Goal: Task Accomplishment & Management: Manage account settings

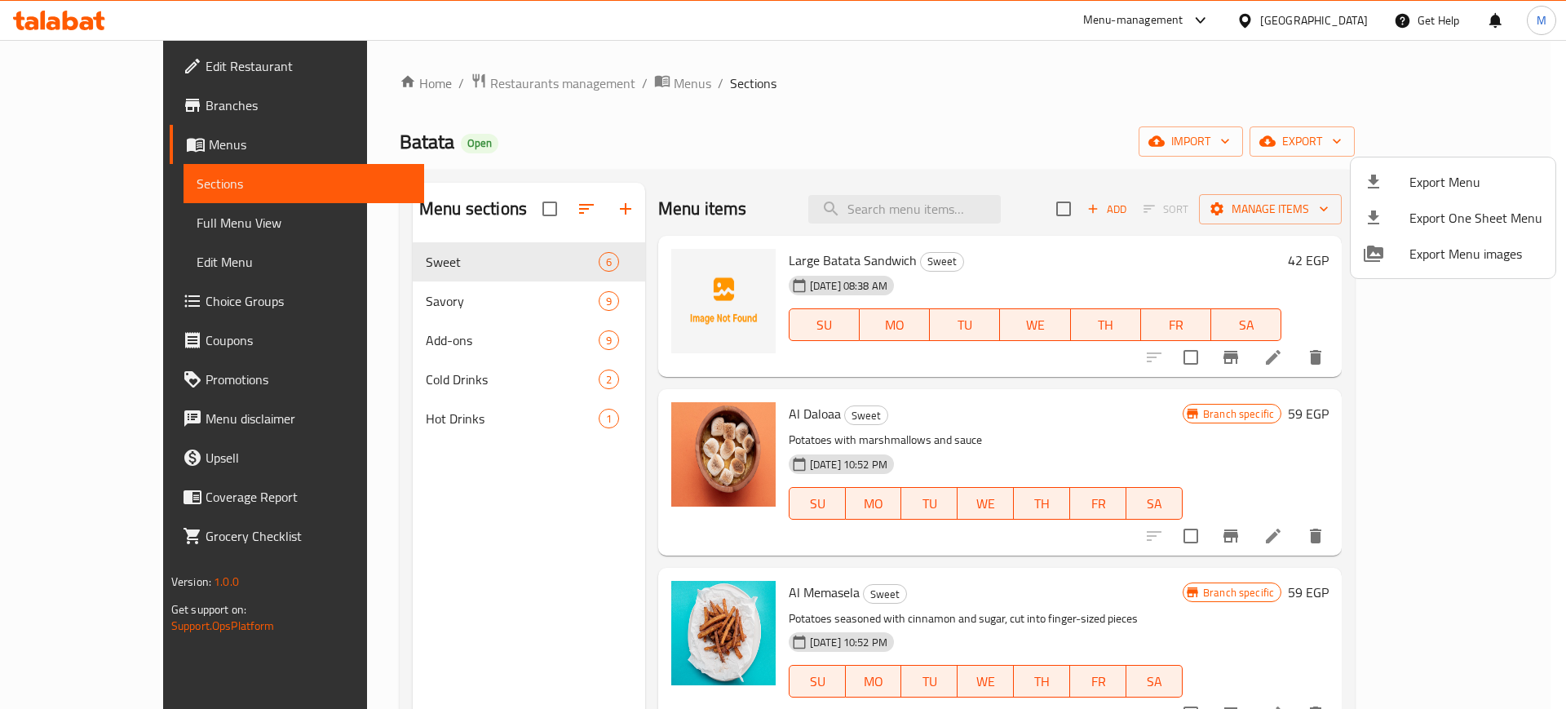
click at [457, 83] on div at bounding box center [783, 354] width 1566 height 709
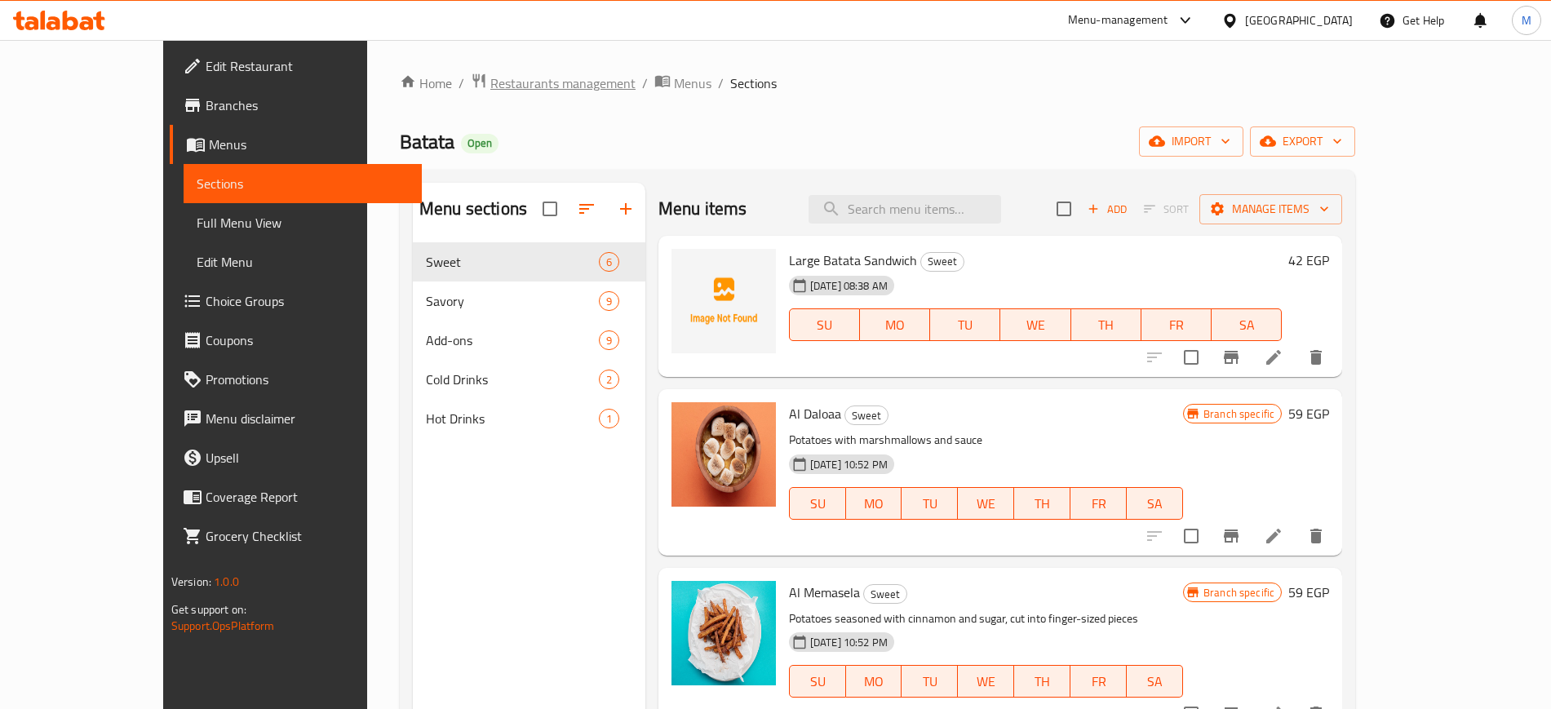
click at [490, 83] on span "Restaurants management" at bounding box center [562, 83] width 145 height 20
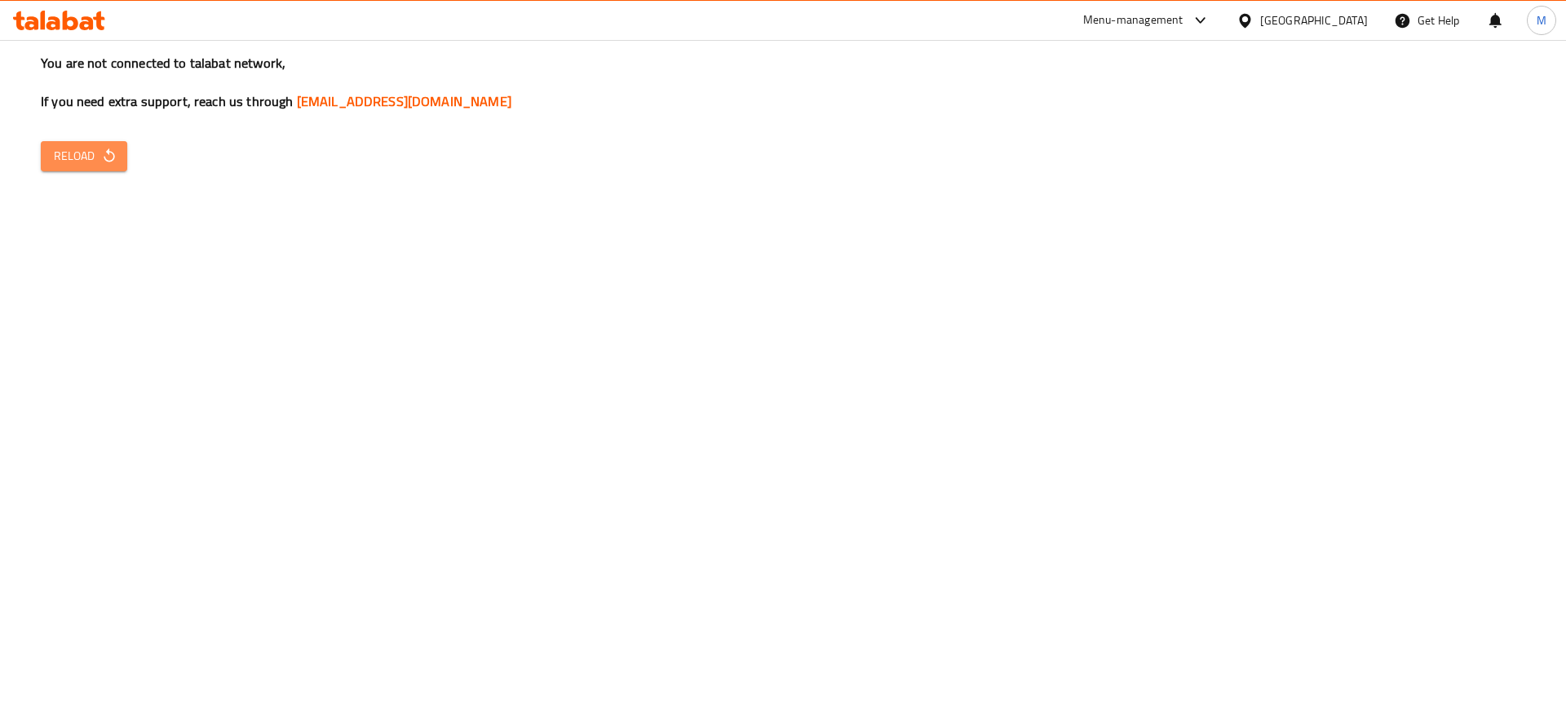
click at [47, 147] on button "Reload" at bounding box center [84, 156] width 86 height 30
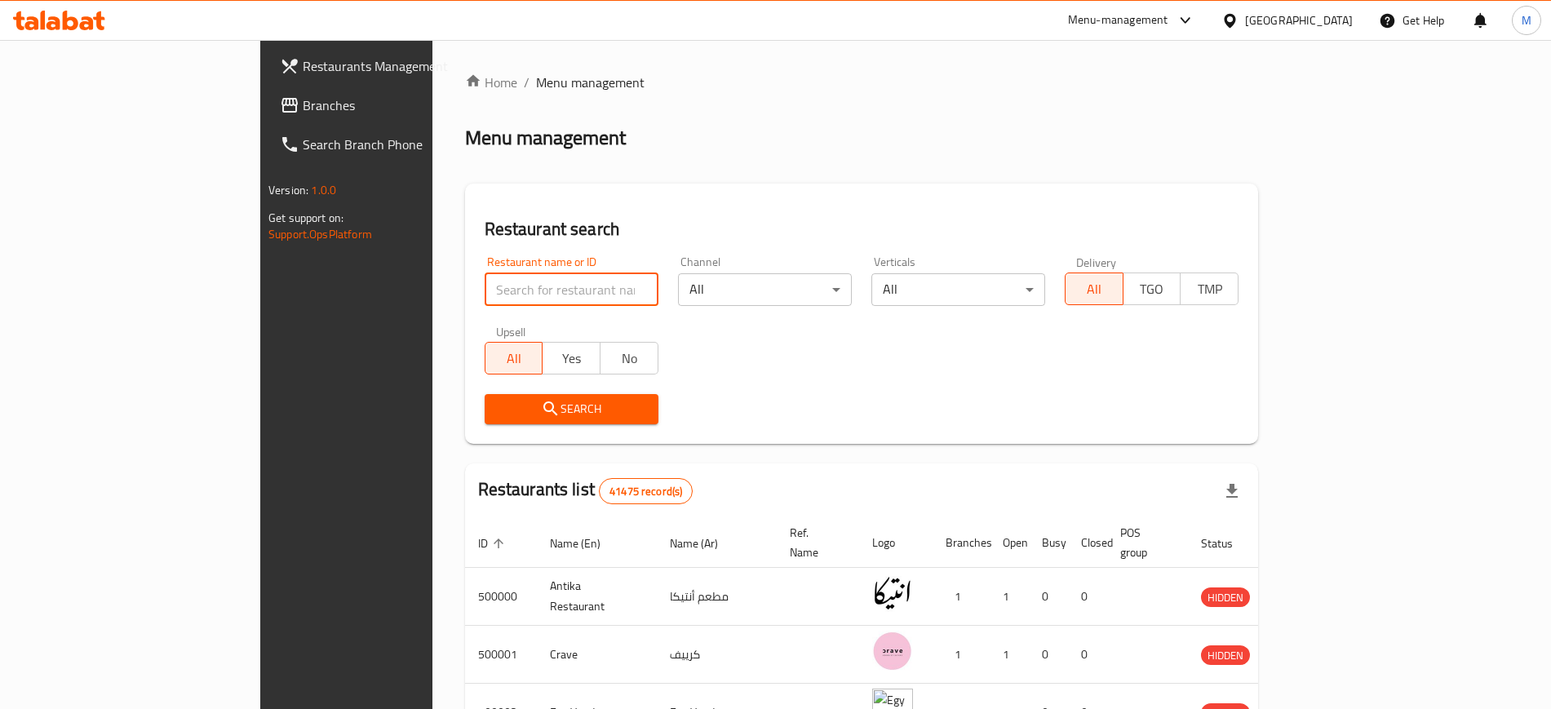
click at [485, 292] on input "search" at bounding box center [572, 289] width 174 height 33
paste input "680040"
type input "680040"
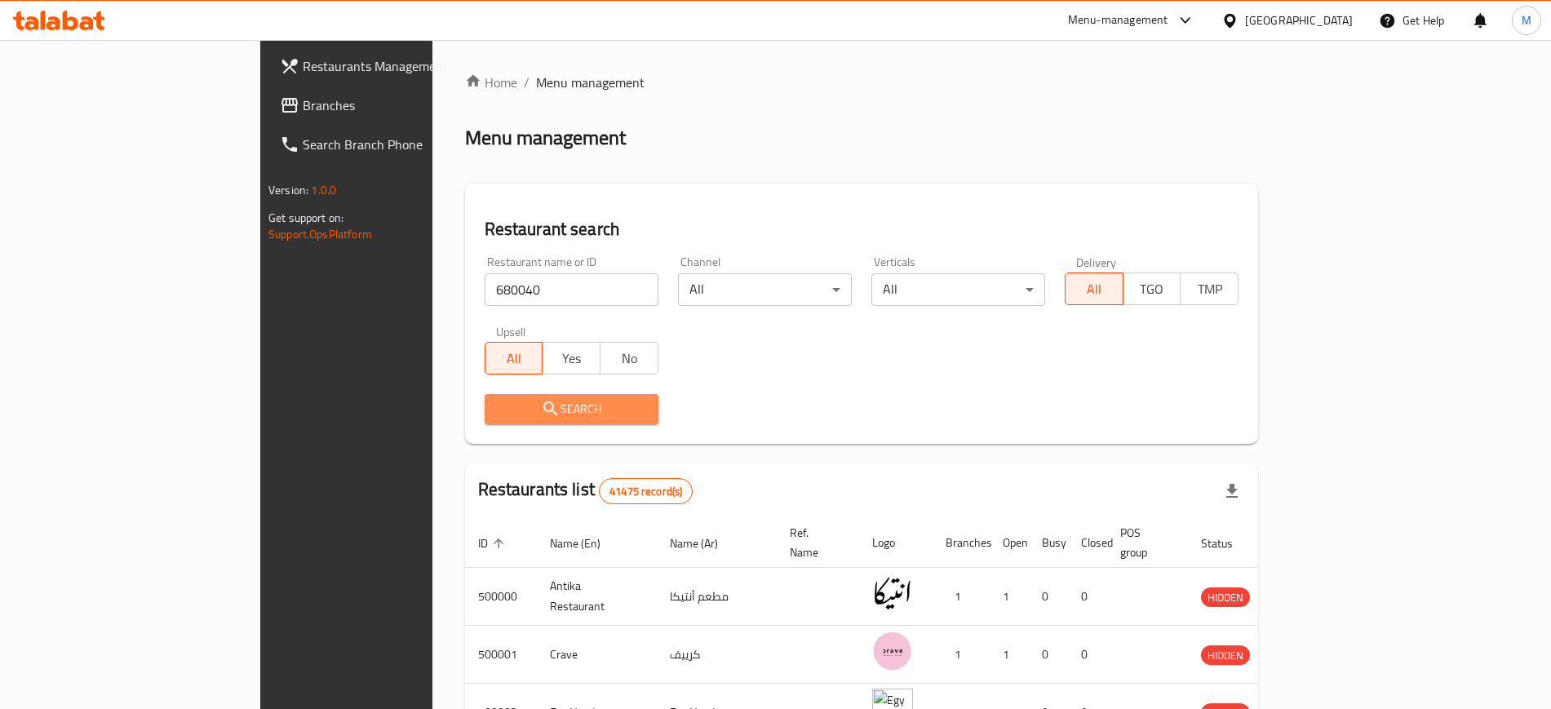
click at [541, 405] on icon "submit" at bounding box center [551, 409] width 20 height 20
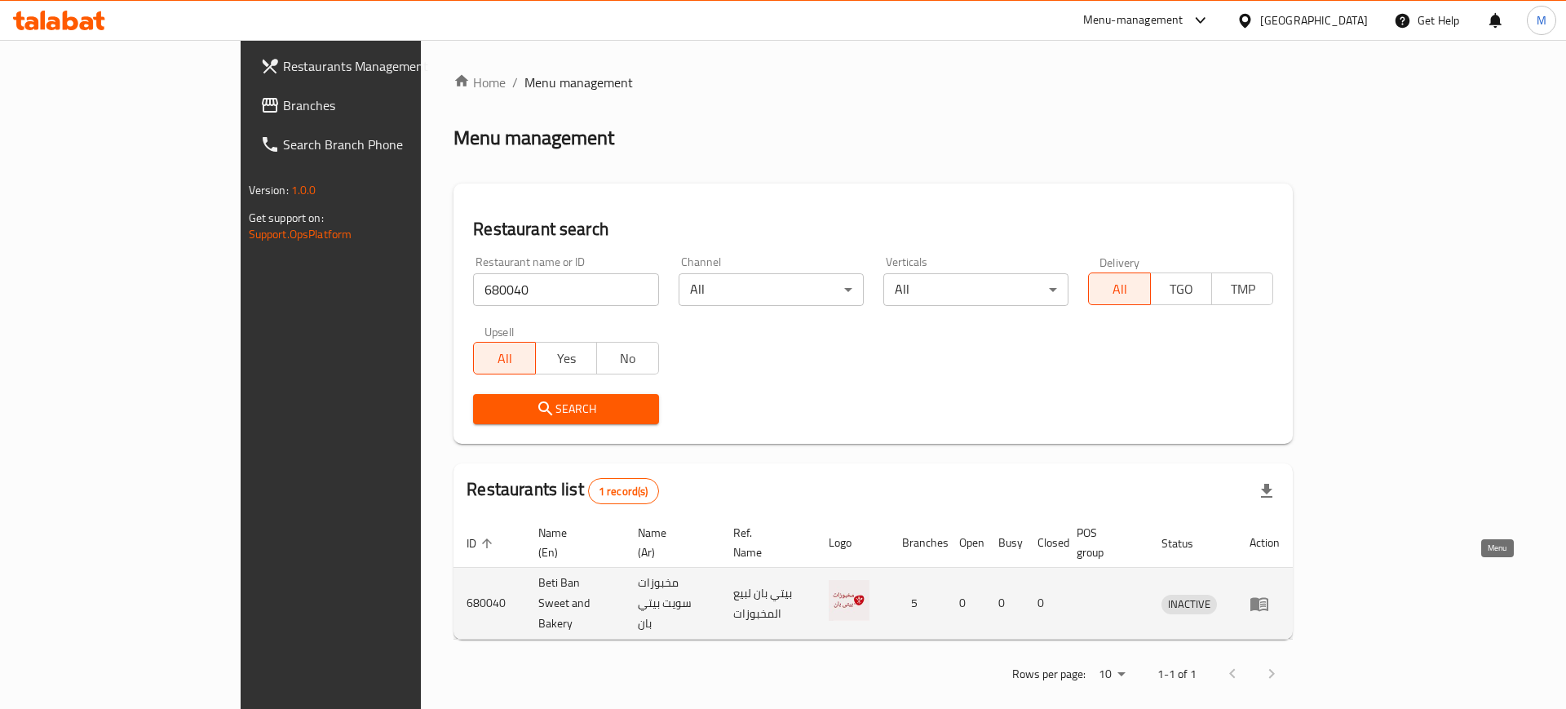
click at [1269, 594] on icon "enhanced table" at bounding box center [1260, 604] width 20 height 20
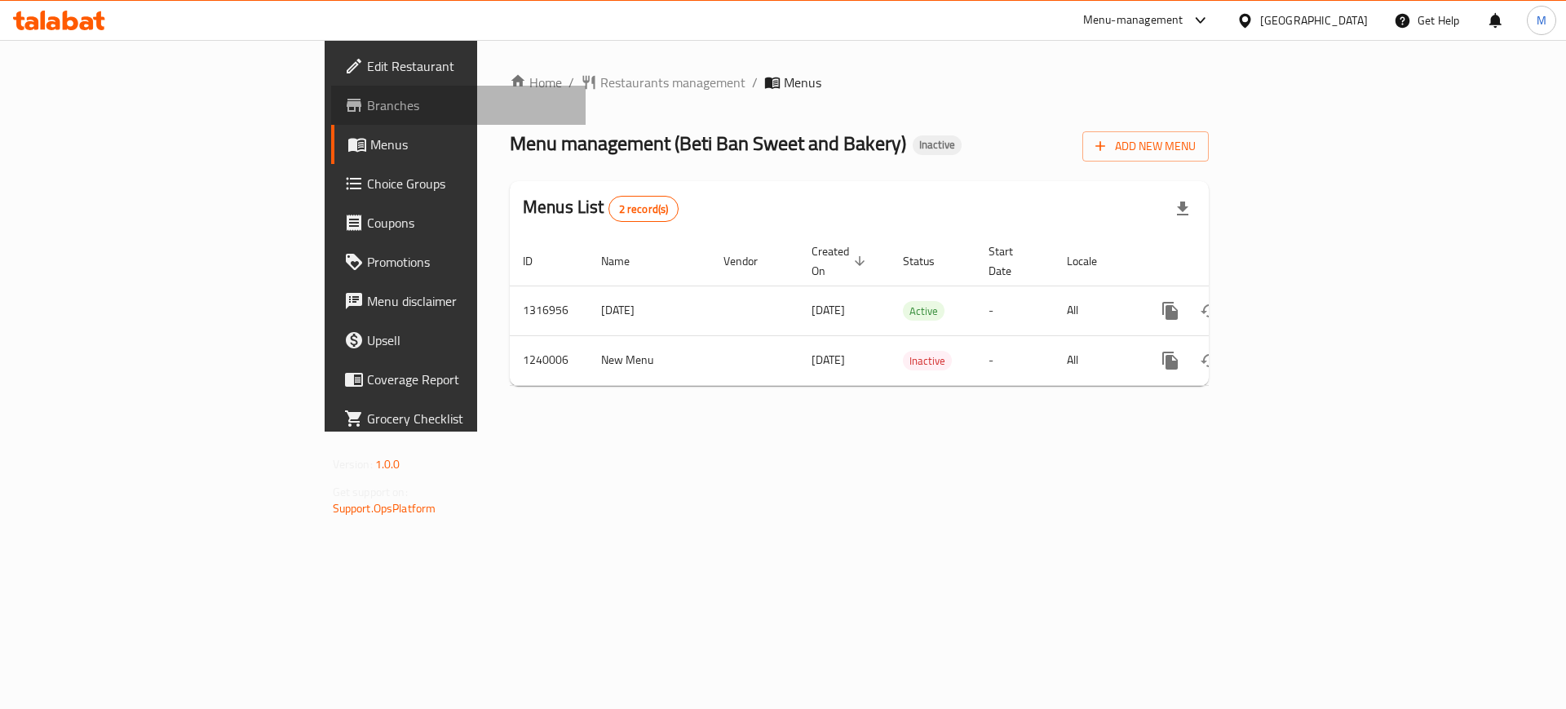
click at [367, 108] on span "Branches" at bounding box center [470, 105] width 206 height 20
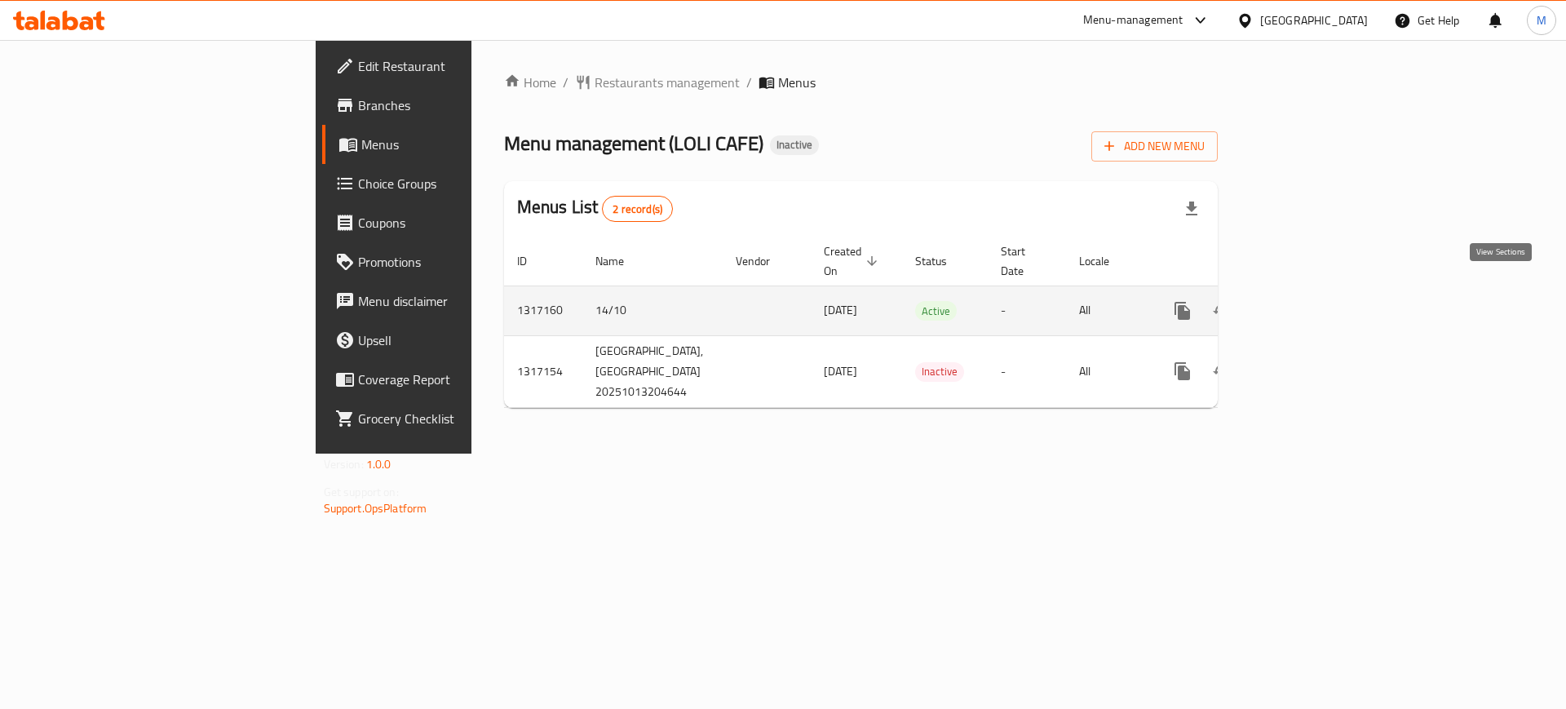
click at [1310, 301] on icon "enhanced table" at bounding box center [1301, 311] width 20 height 20
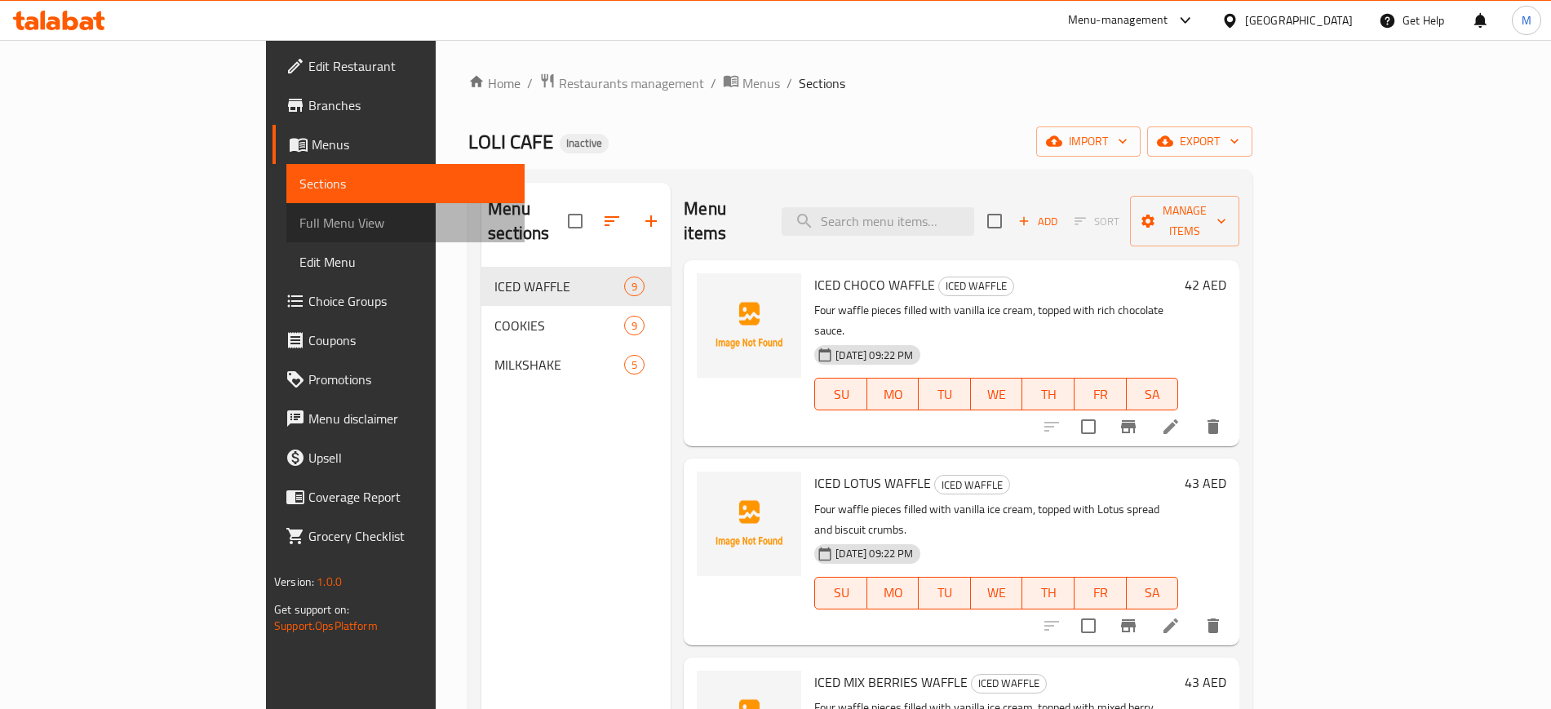
click at [286, 209] on link "Full Menu View" at bounding box center [405, 222] width 238 height 39
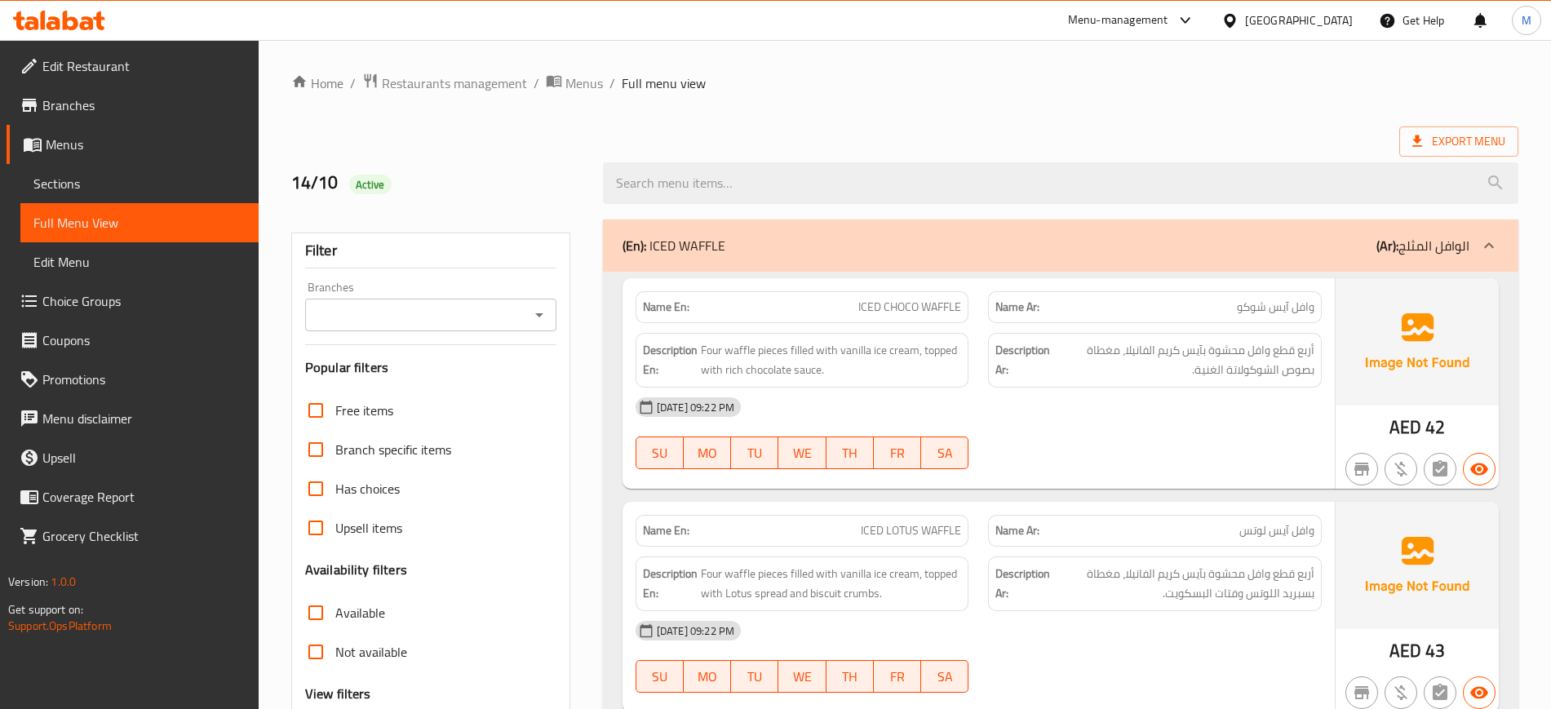
click at [1020, 651] on div "13-10-2025 09:22 PM SU MO TU WE TH FR SA" at bounding box center [979, 656] width 706 height 91
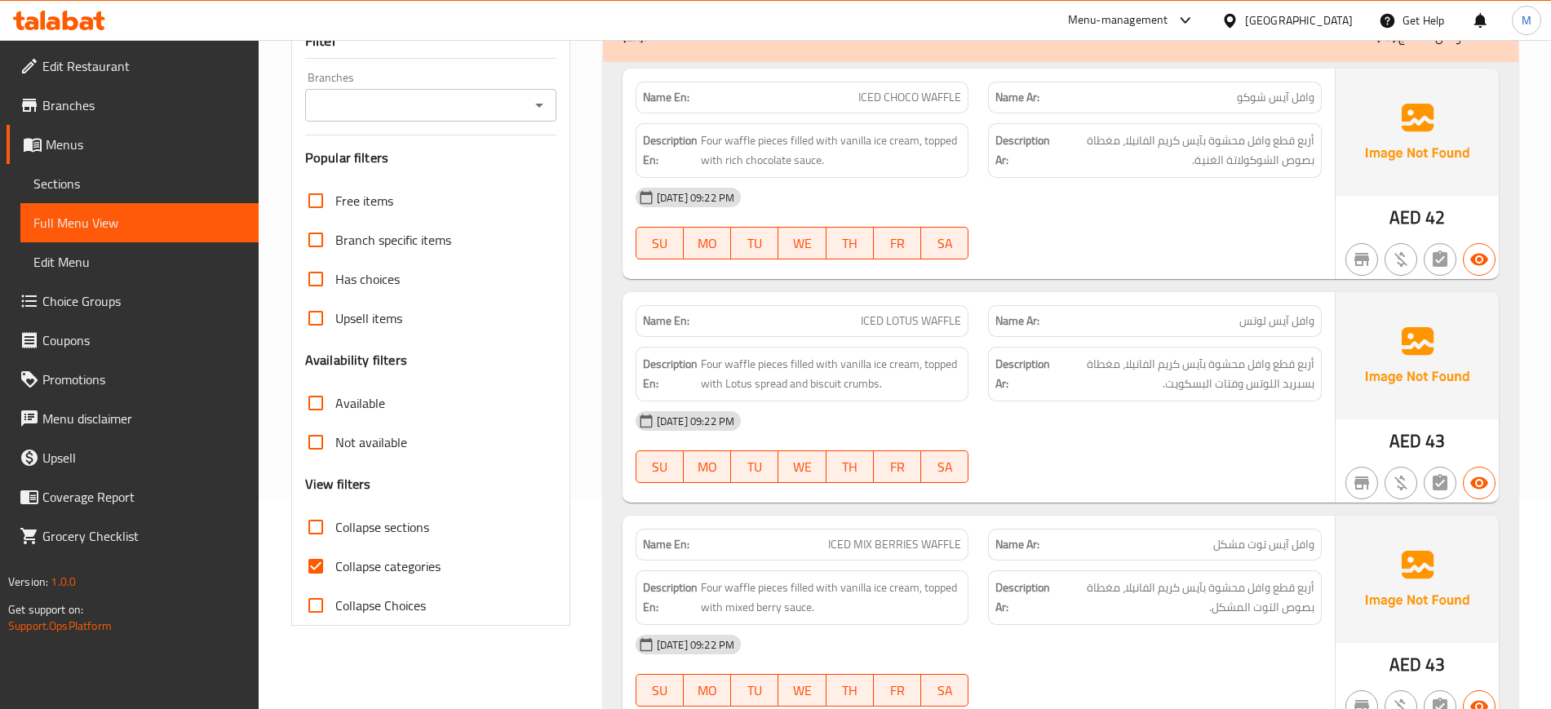
scroll to position [245, 0]
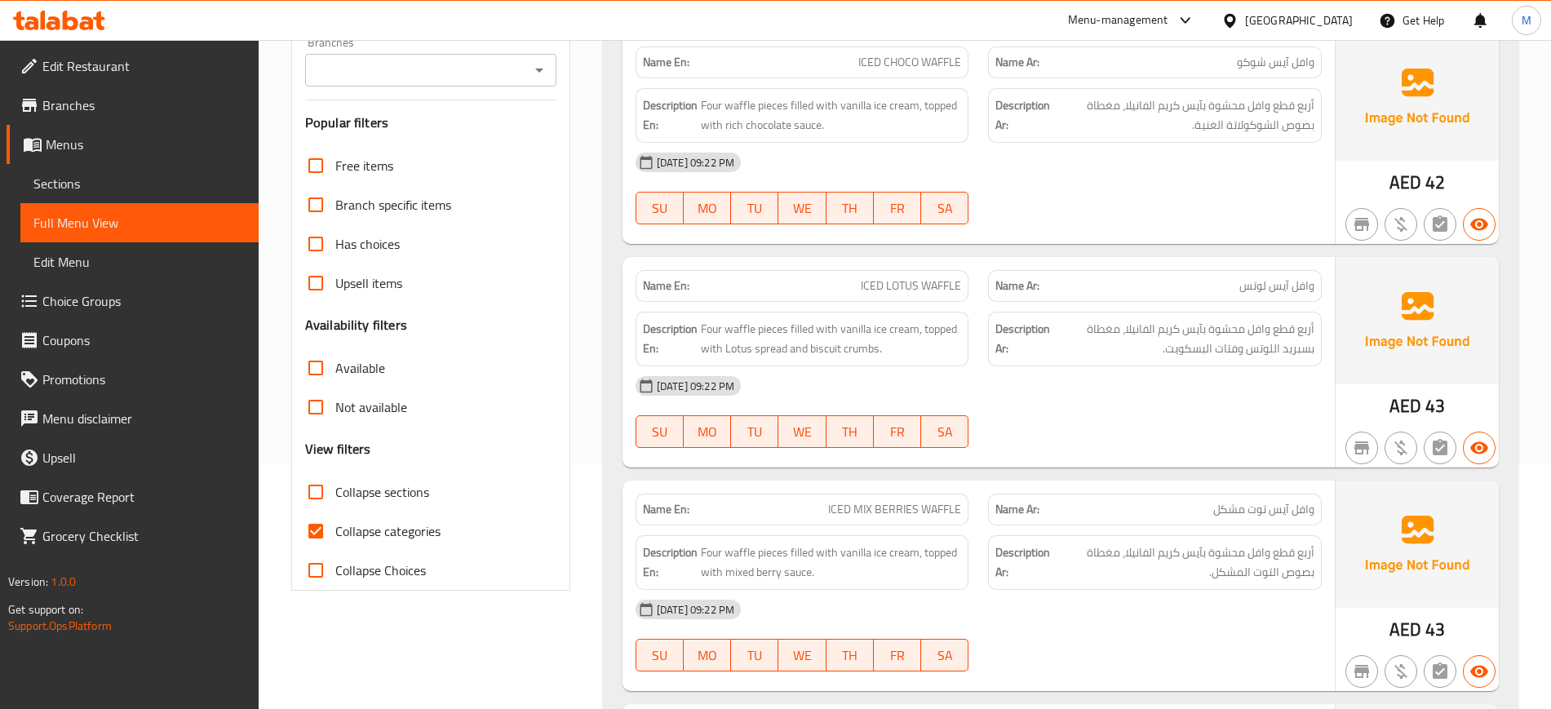
click at [1104, 424] on div "13-10-2025 09:22 PM SU MO TU WE TH FR SA" at bounding box center [979, 411] width 706 height 91
click at [1133, 617] on div "13-10-2025 09:22 PM" at bounding box center [979, 609] width 706 height 39
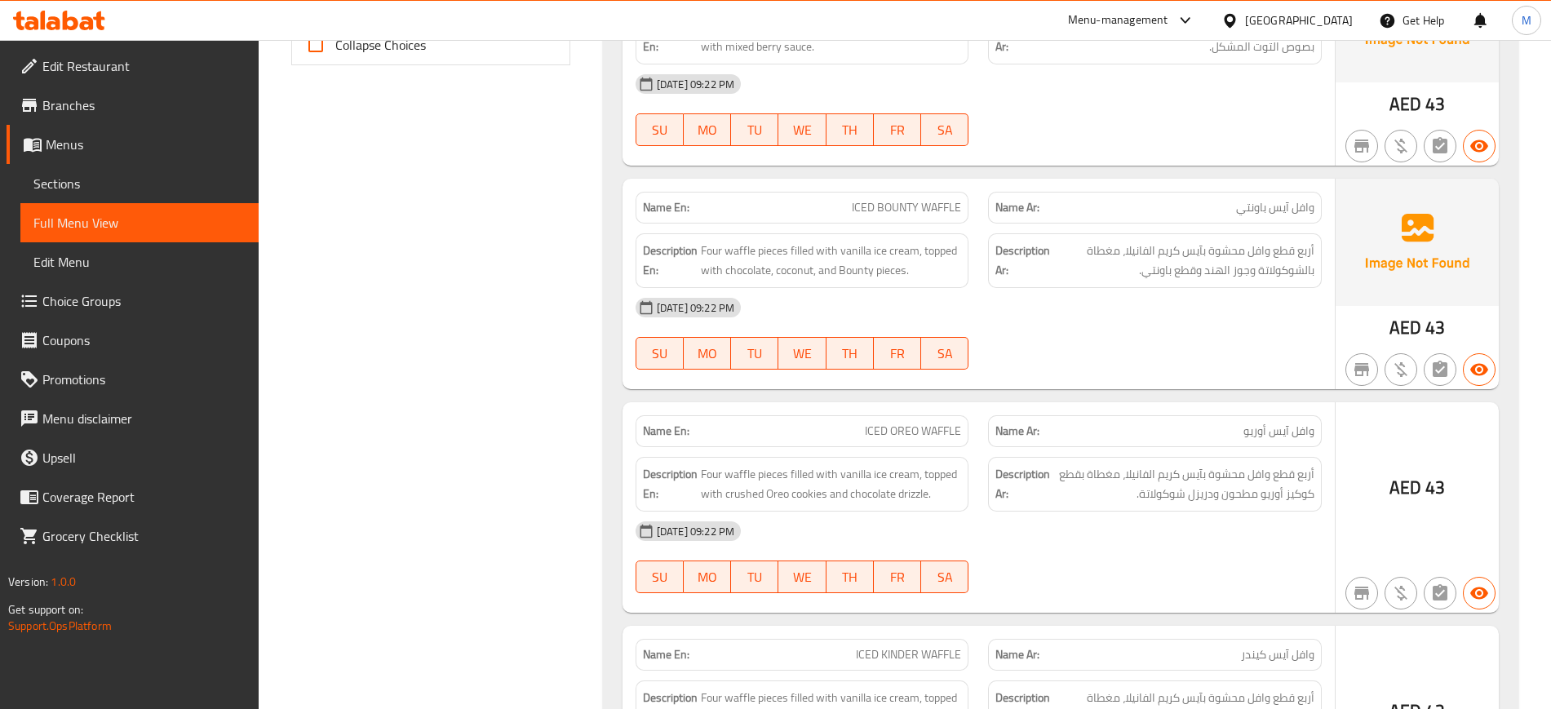
scroll to position [865, 0]
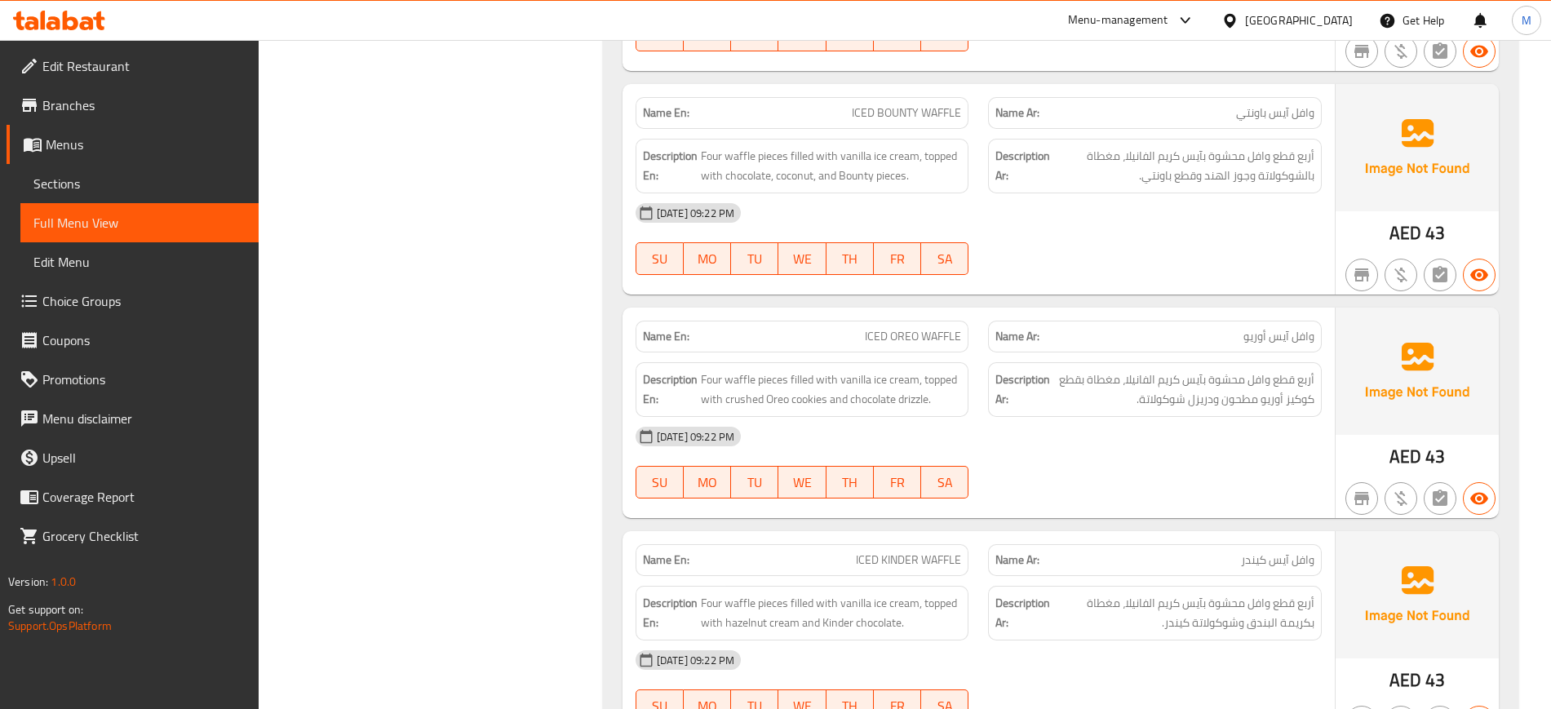
click at [1179, 262] on div "13-10-2025 09:22 PM SU MO TU WE TH FR SA" at bounding box center [979, 238] width 706 height 91
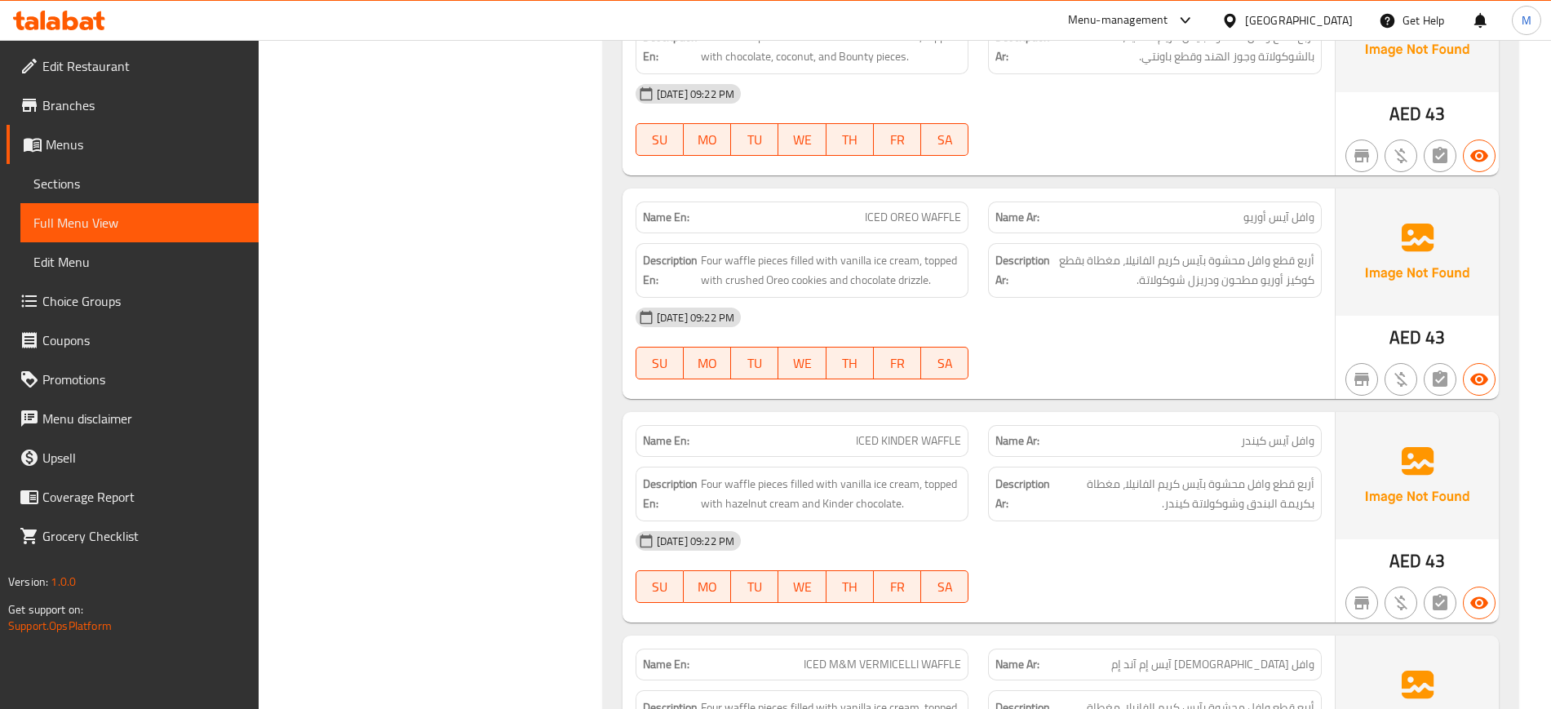
scroll to position [987, 0]
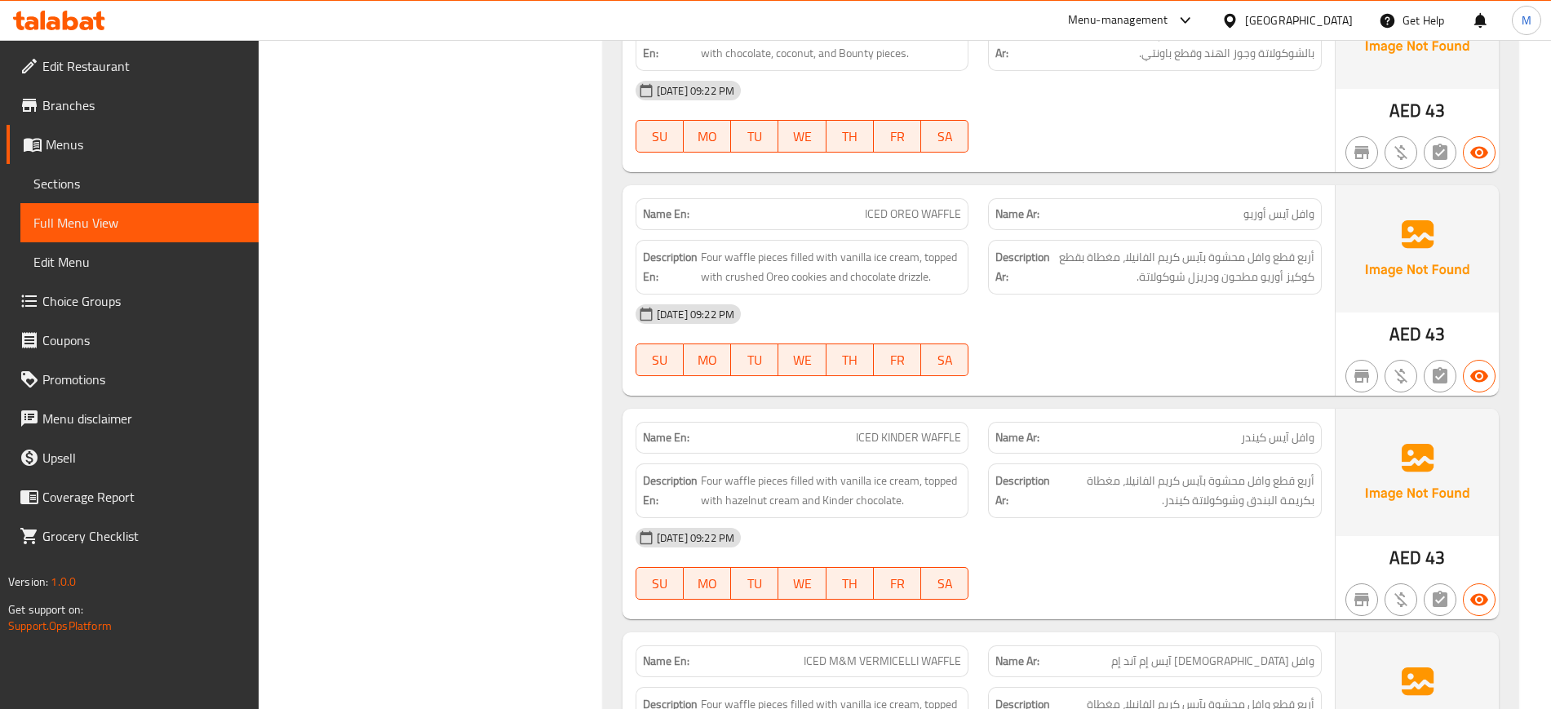
drag, startPoint x: 1179, startPoint y: 262, endPoint x: 1069, endPoint y: 341, distance: 135.0
click at [1069, 341] on div "13-10-2025 09:22 PM SU MO TU WE TH FR SA" at bounding box center [979, 339] width 706 height 91
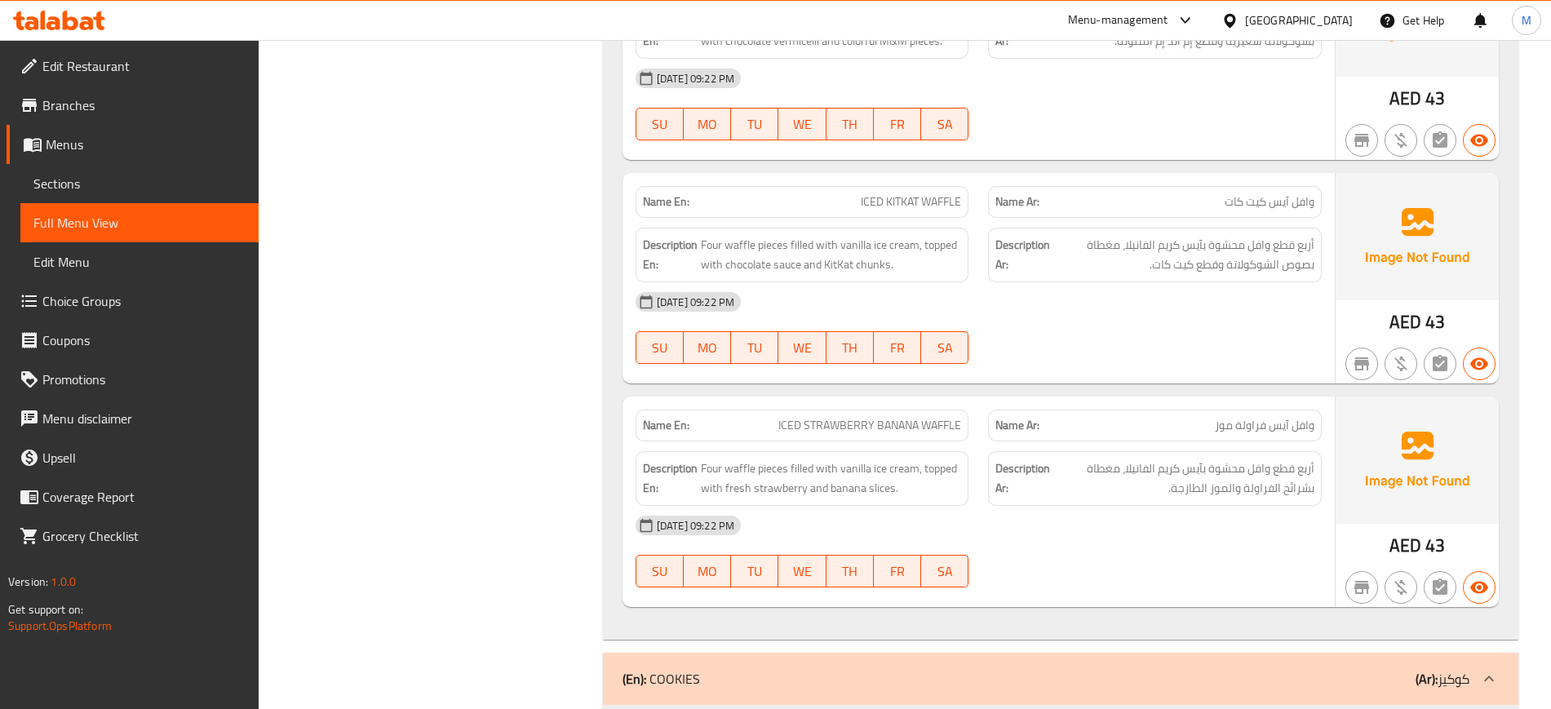
scroll to position [1729, 0]
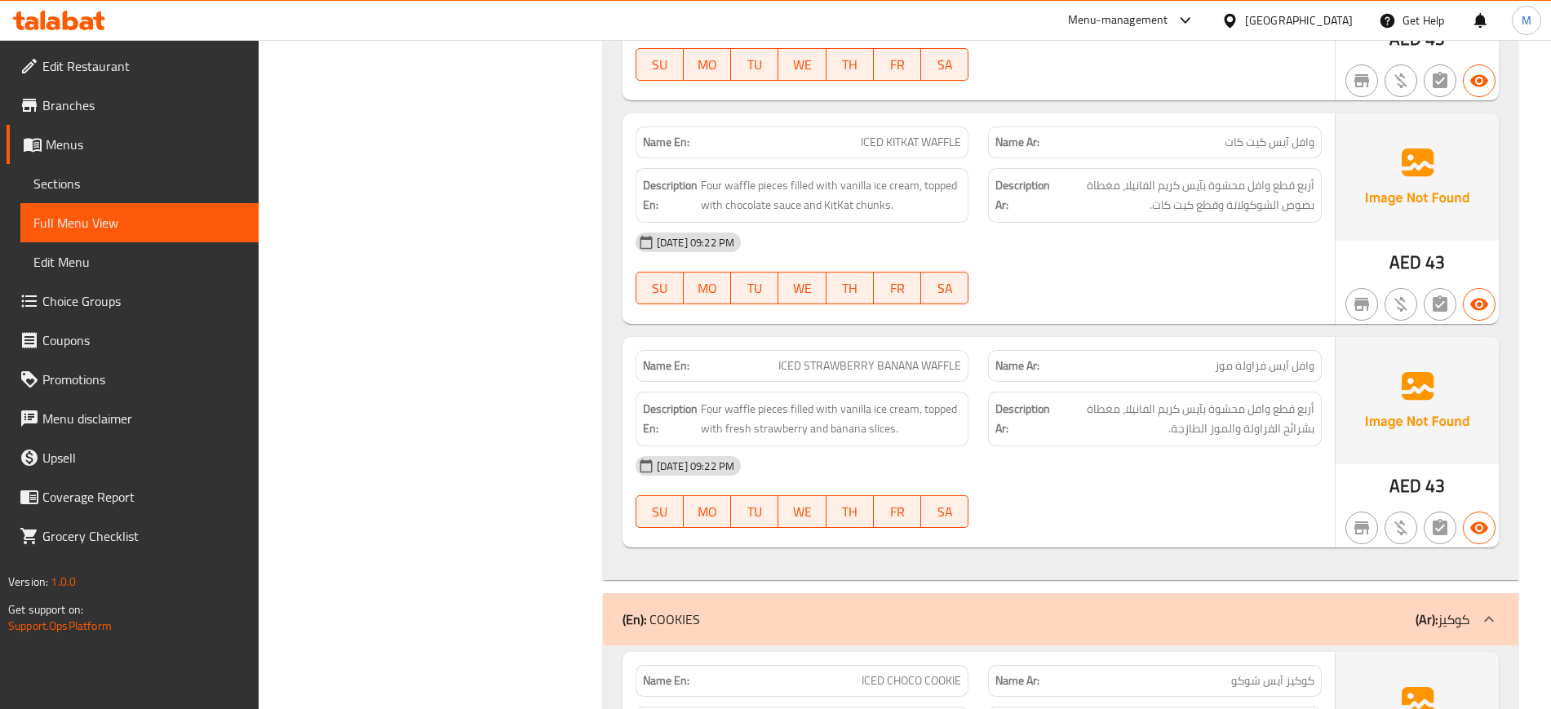
click at [1207, 501] on div "13-10-2025 09:22 PM SU MO TU WE TH FR SA" at bounding box center [979, 491] width 706 height 91
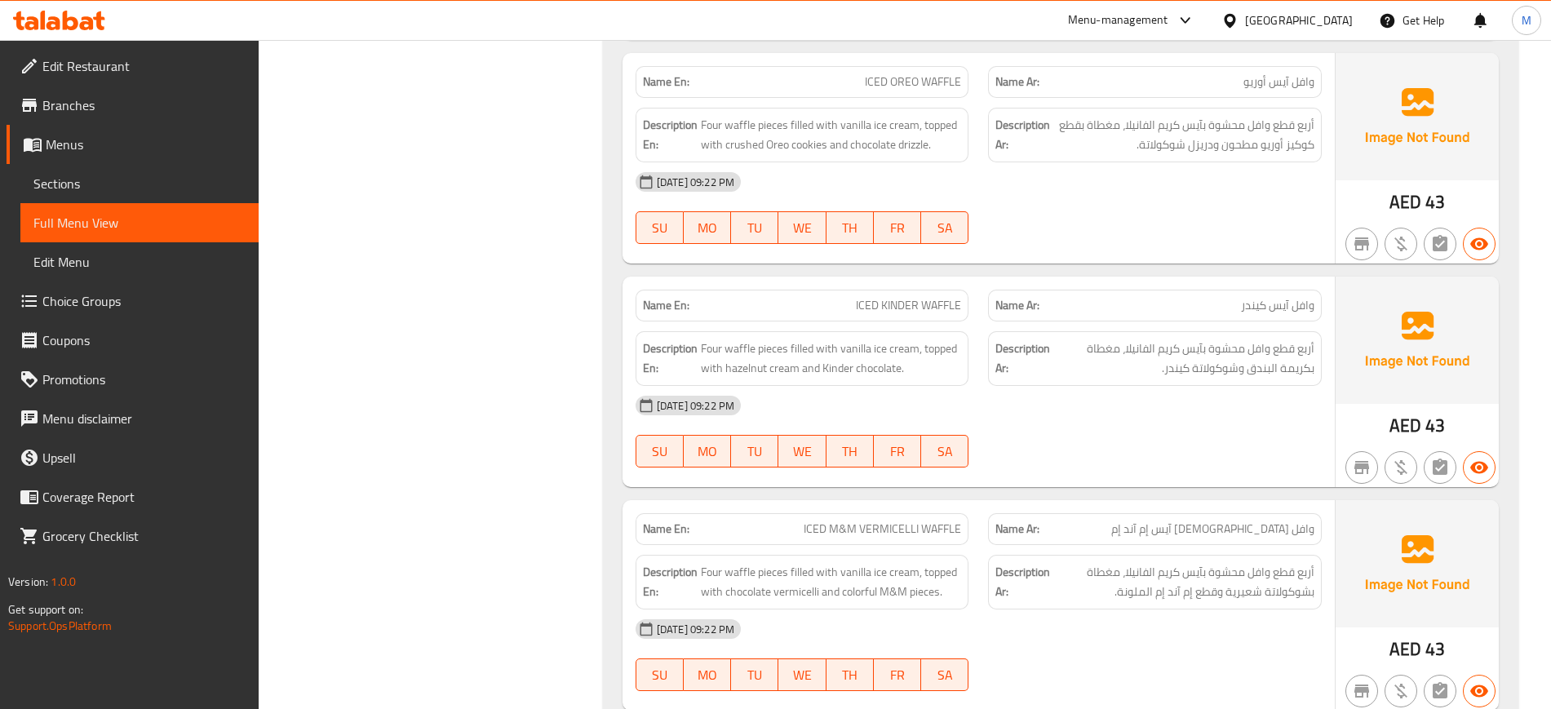
scroll to position [1118, 0]
click at [883, 522] on span "ICED M&M VERMICELLI WAFFLE" at bounding box center [882, 530] width 157 height 17
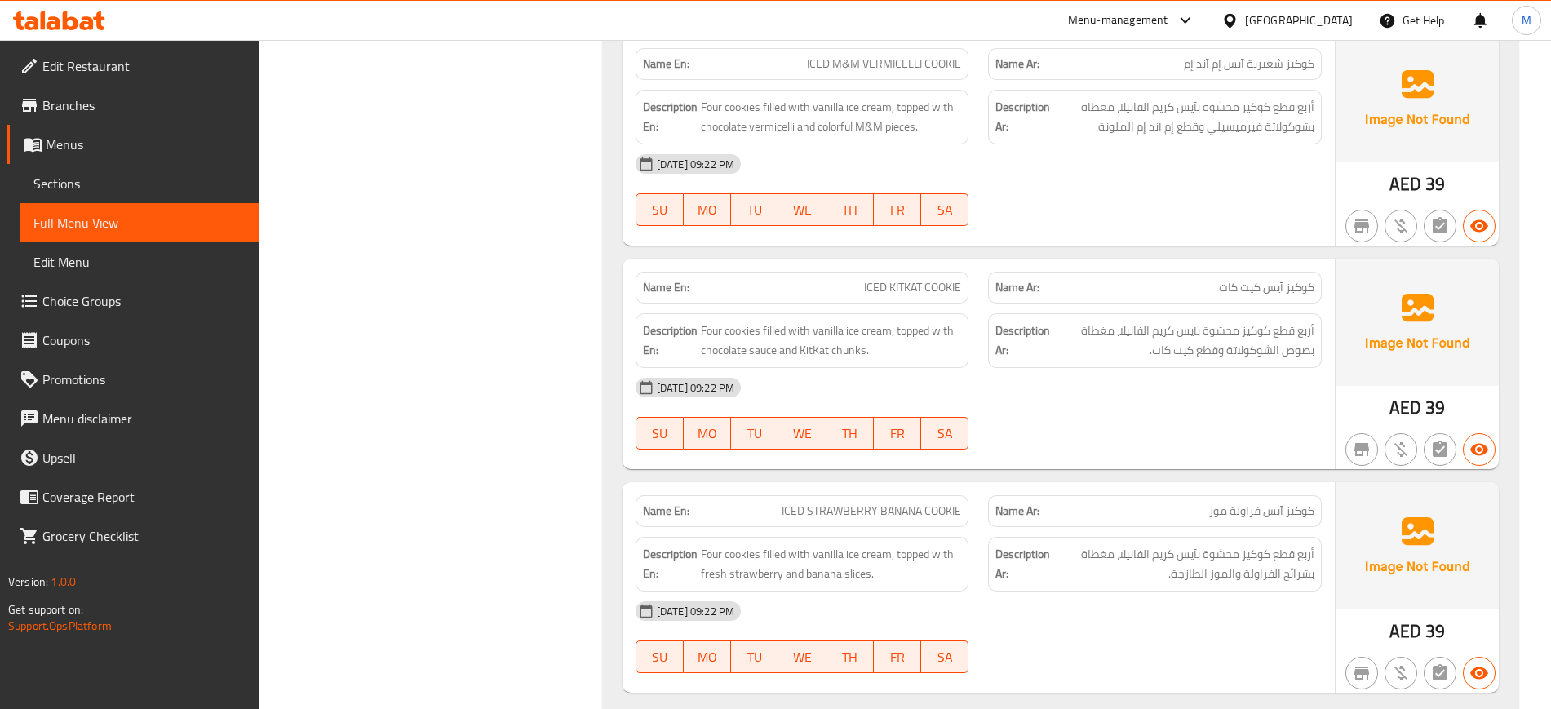
scroll to position [3728, 0]
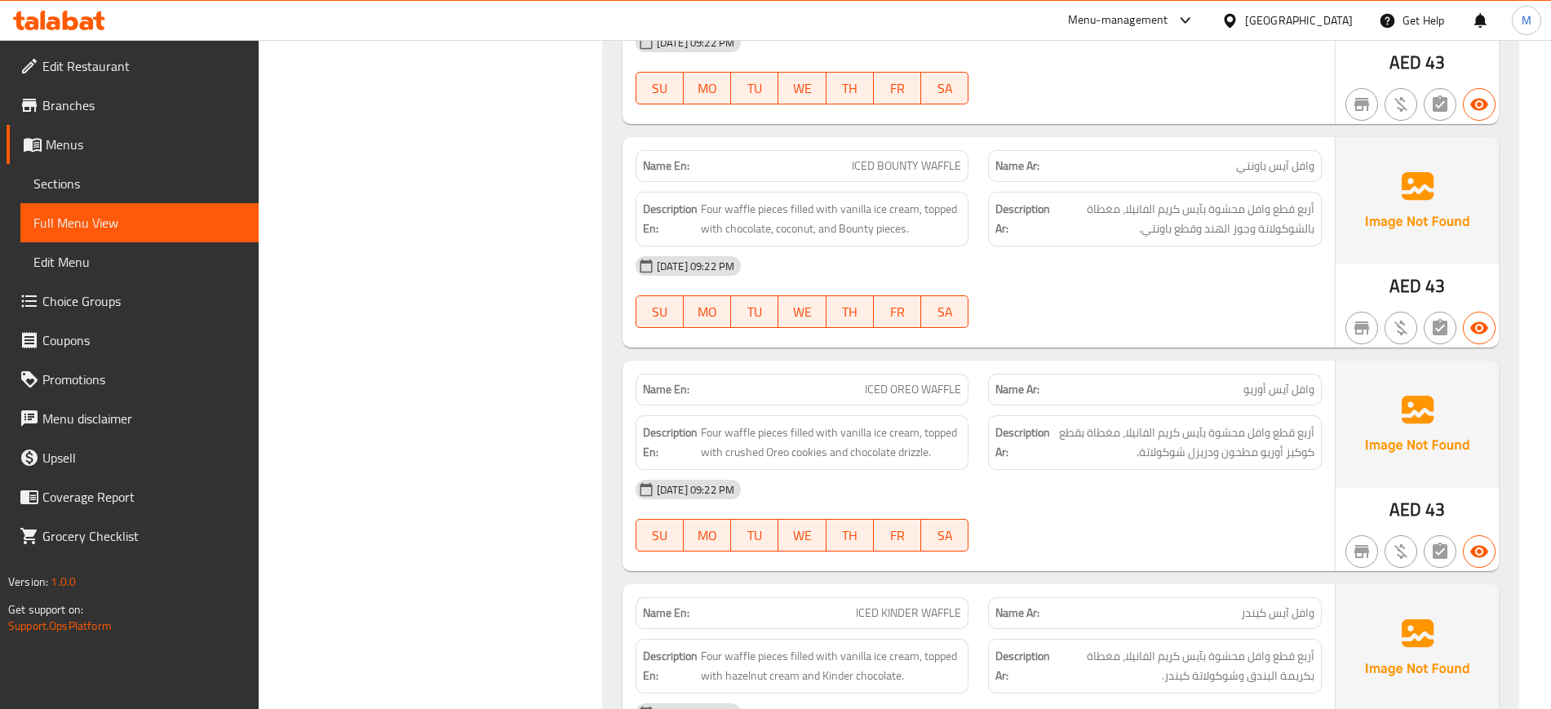
scroll to position [0, 0]
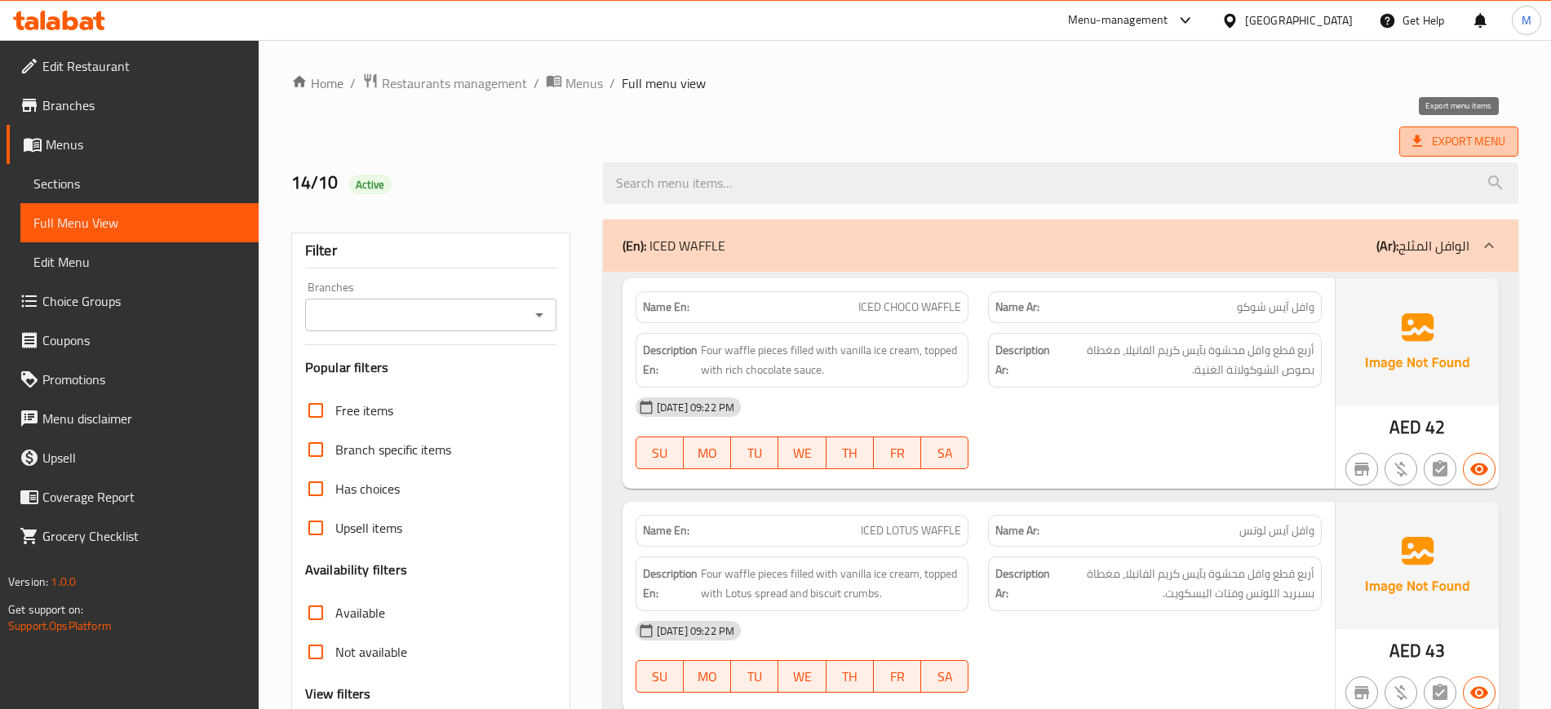
click at [1457, 138] on span "Export Menu" at bounding box center [1458, 141] width 93 height 20
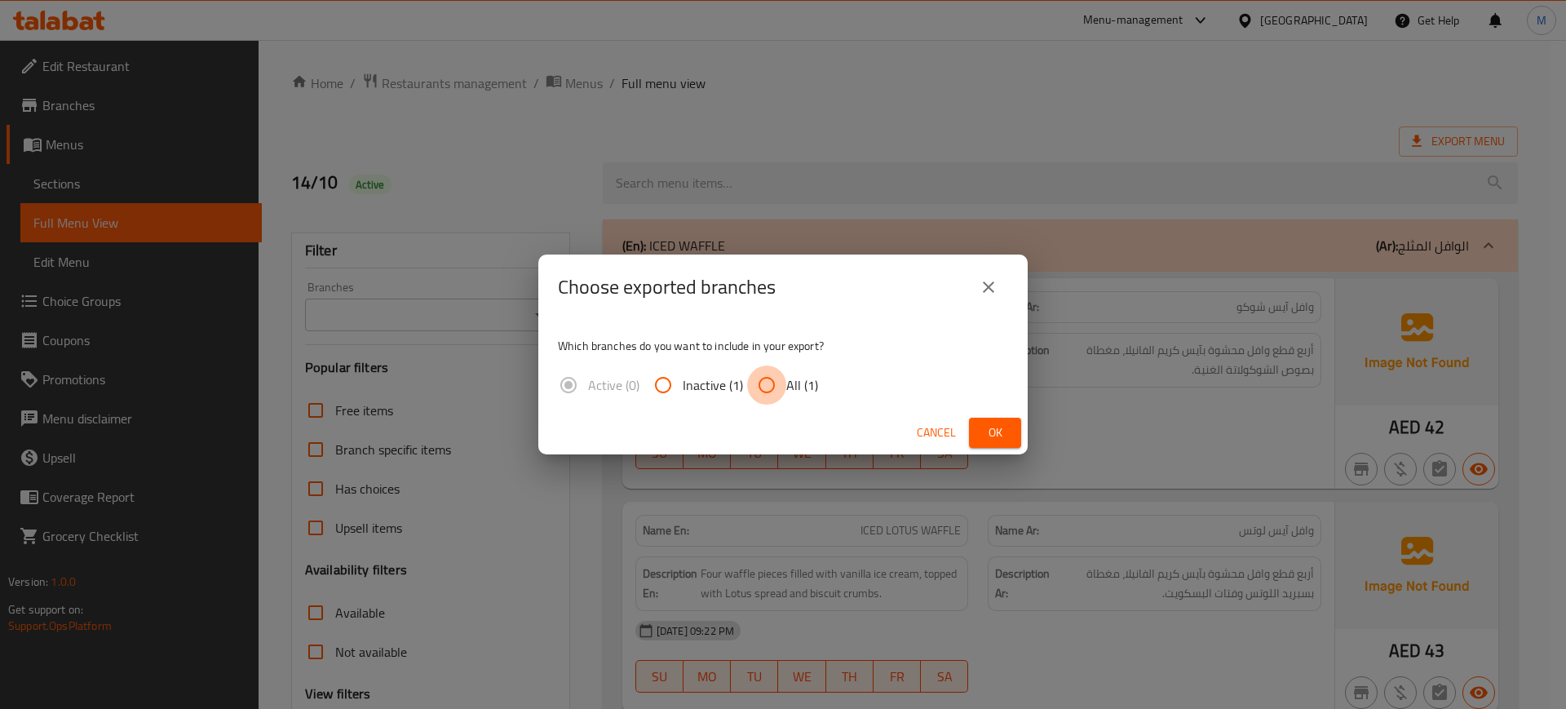
click at [760, 379] on input "All (1)" at bounding box center [766, 384] width 39 height 39
radio input "true"
click at [994, 437] on span "Ok" at bounding box center [995, 433] width 26 height 20
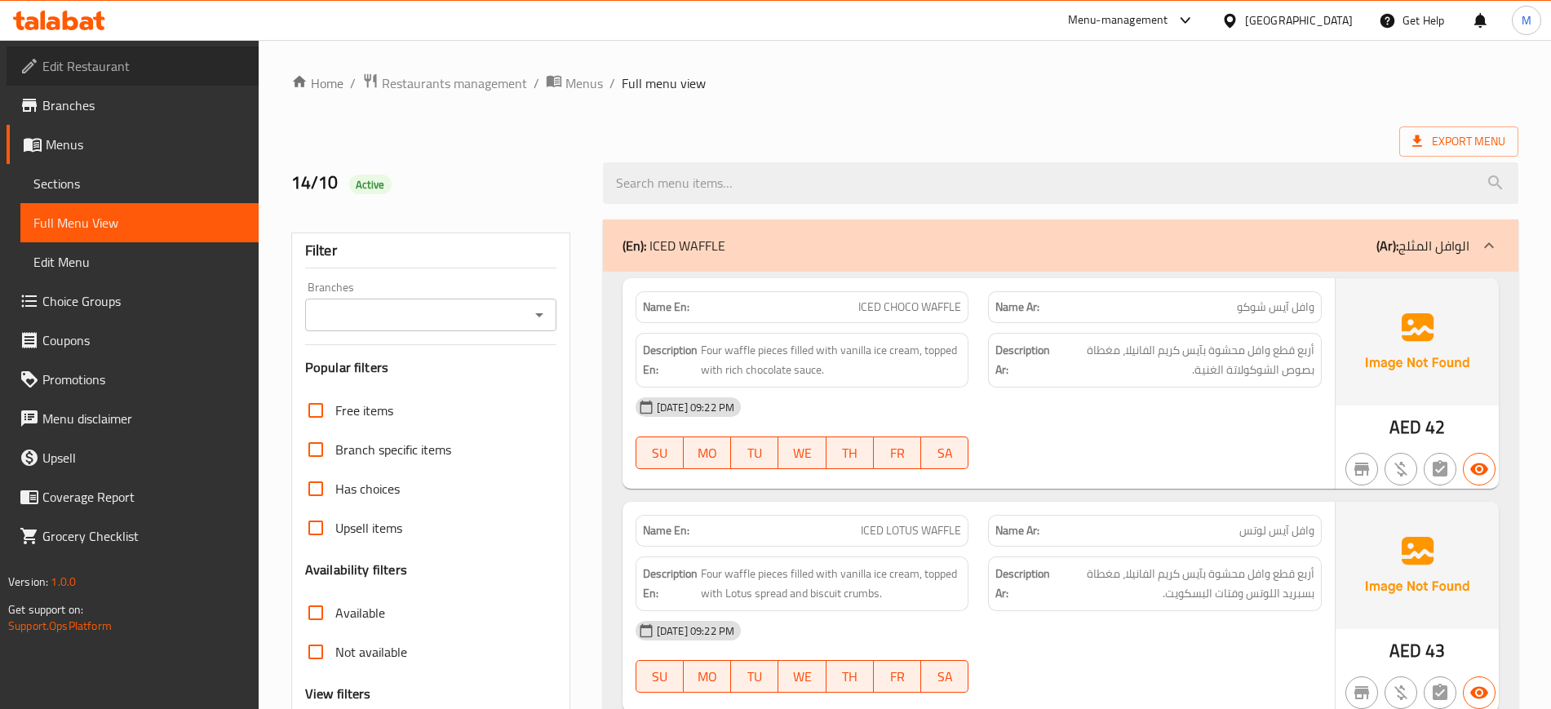
click at [92, 63] on span "Edit Restaurant" at bounding box center [143, 66] width 203 height 20
